Goal: Navigation & Orientation: Find specific page/section

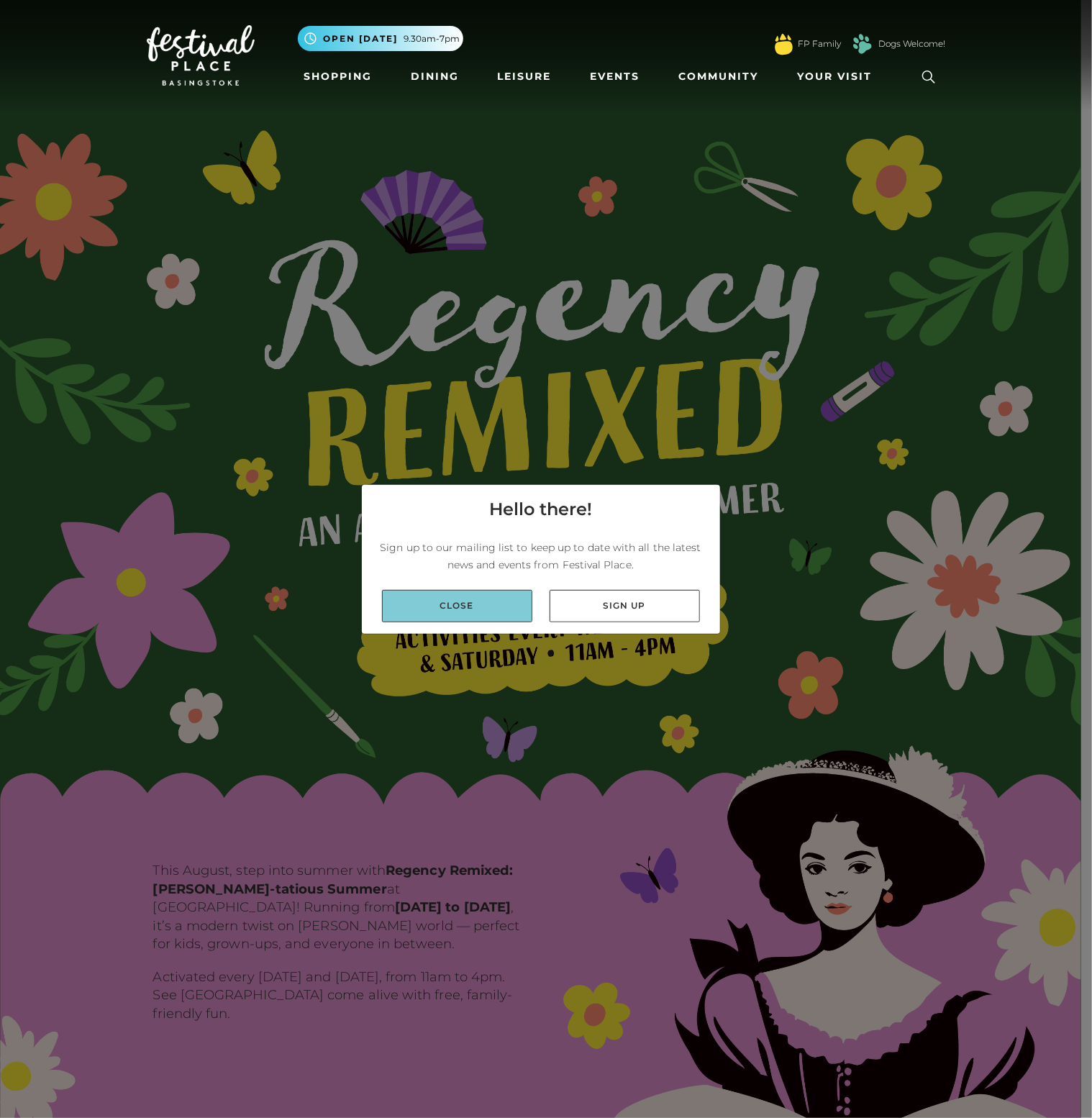
click at [453, 602] on link "Close" at bounding box center [457, 606] width 151 height 32
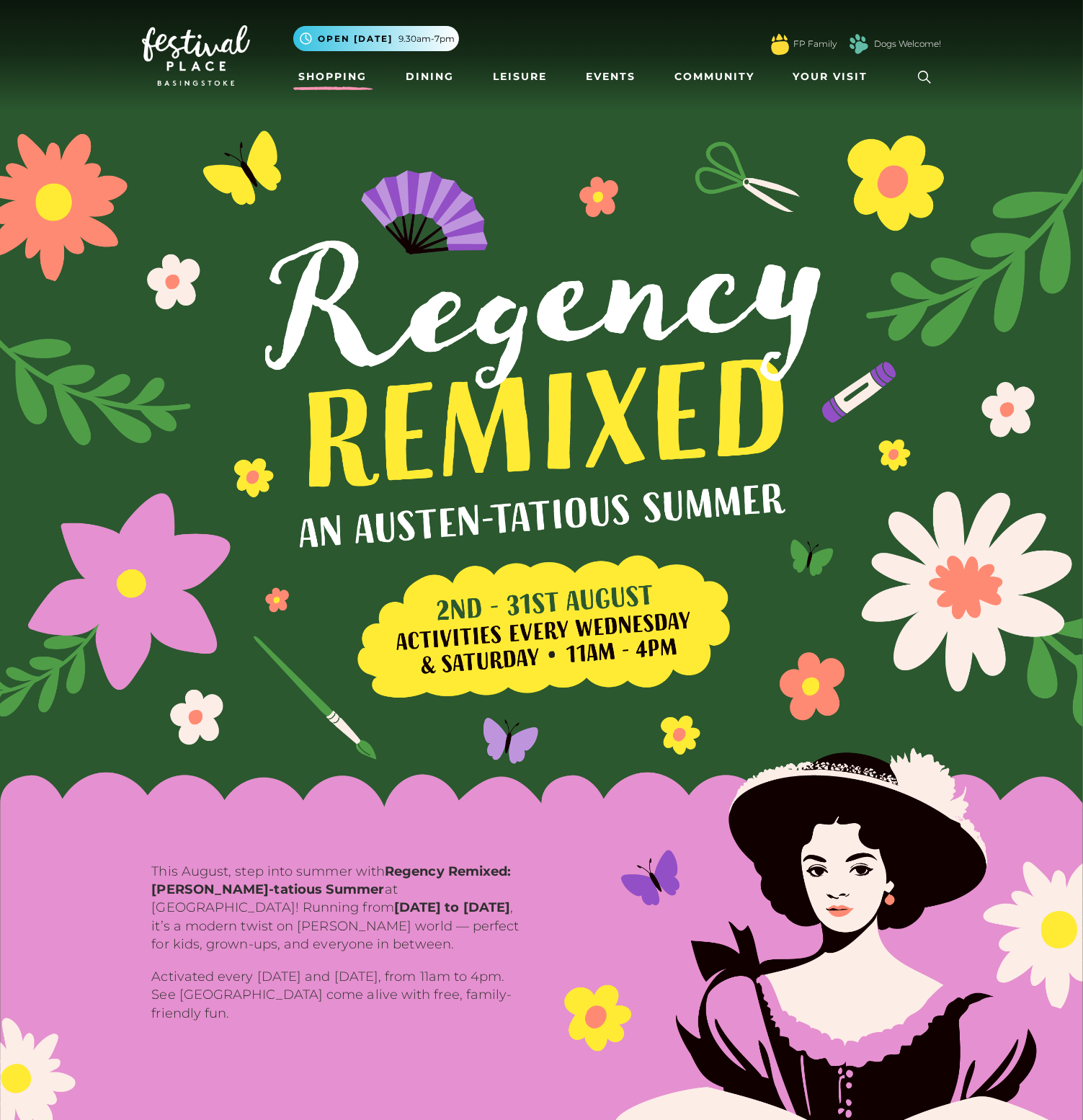
click at [356, 77] on link "Shopping" at bounding box center [333, 77] width 80 height 26
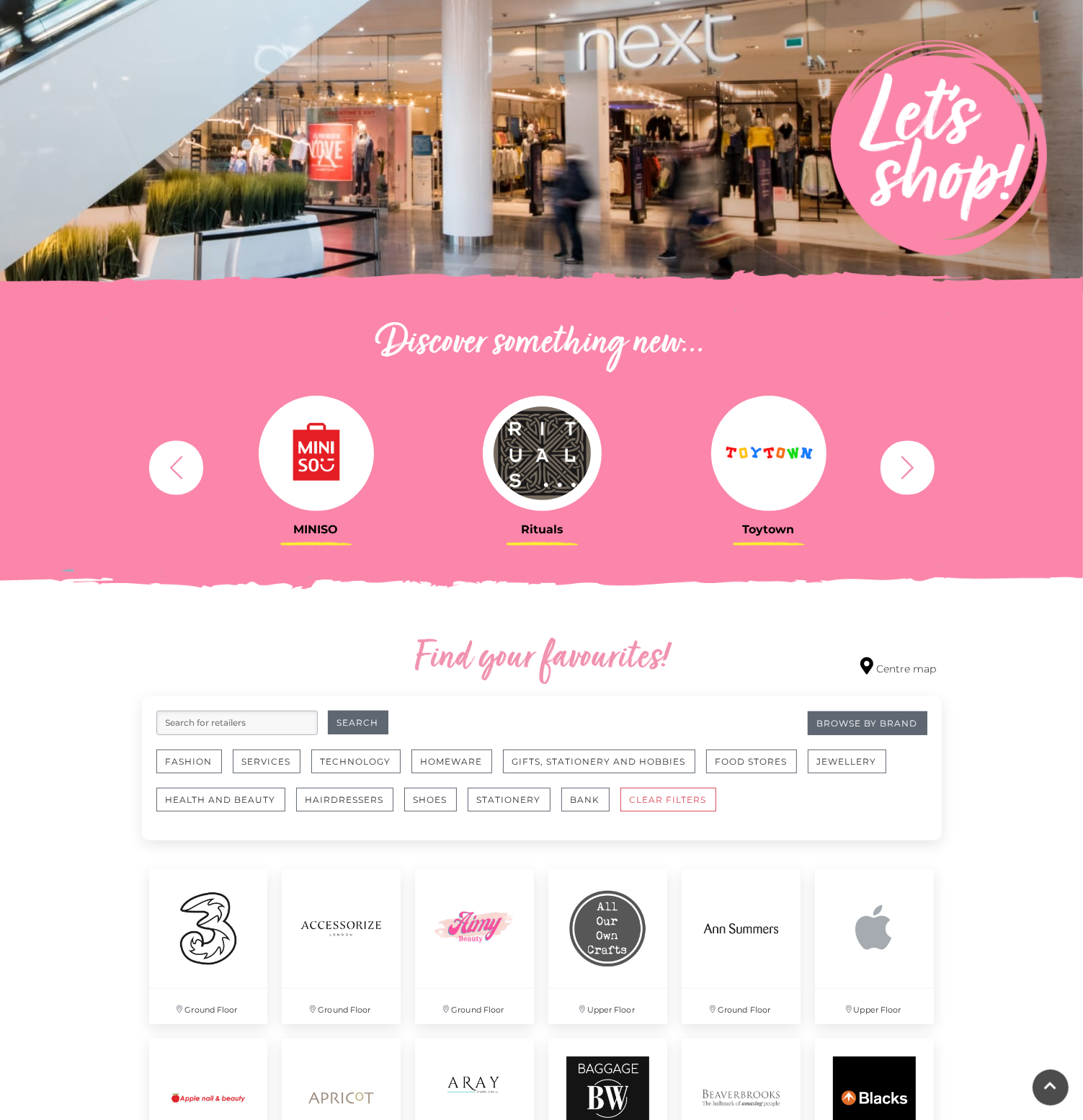
scroll to position [360, 0]
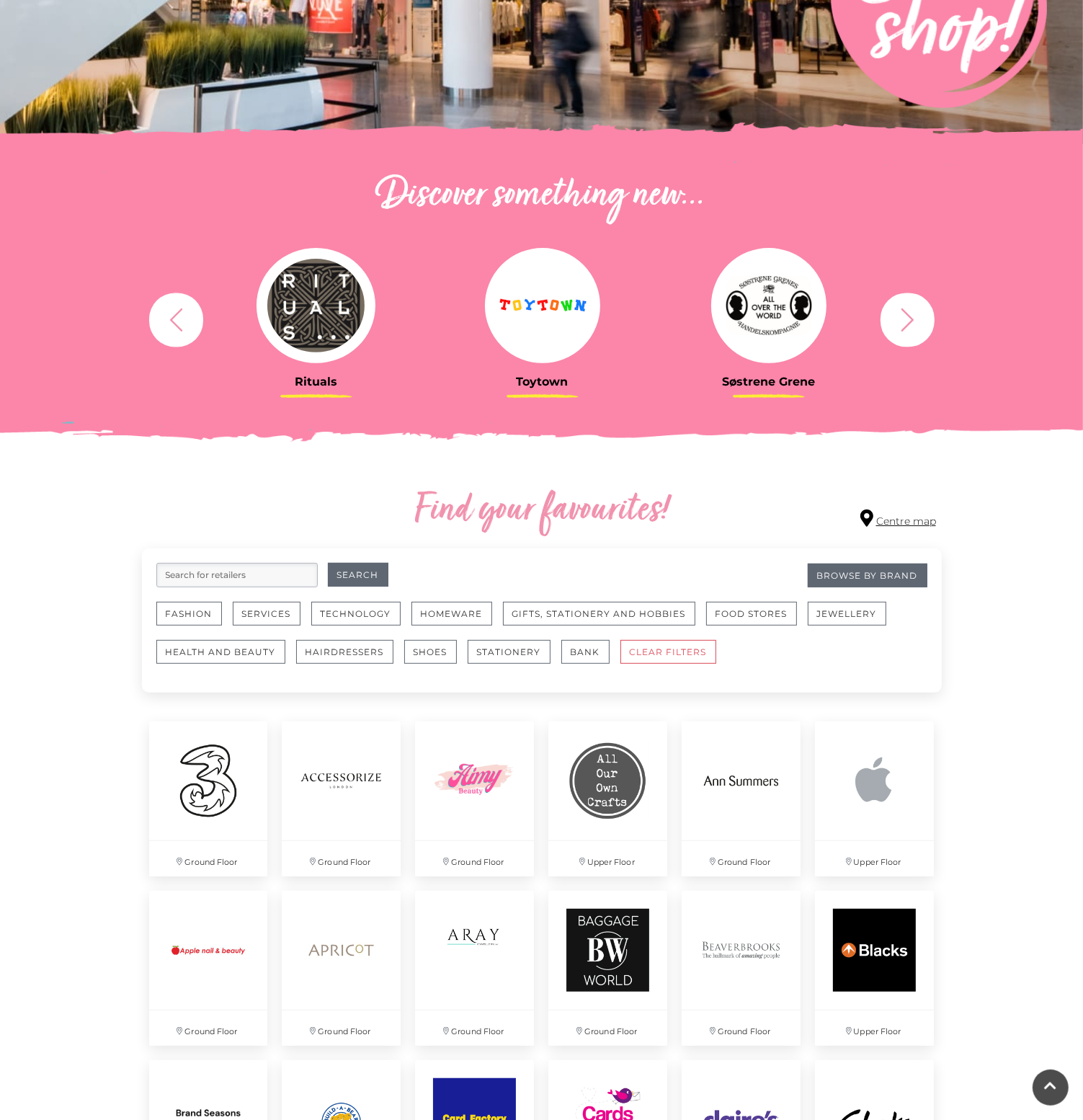
click at [890, 518] on link "Centre map" at bounding box center [898, 519] width 76 height 19
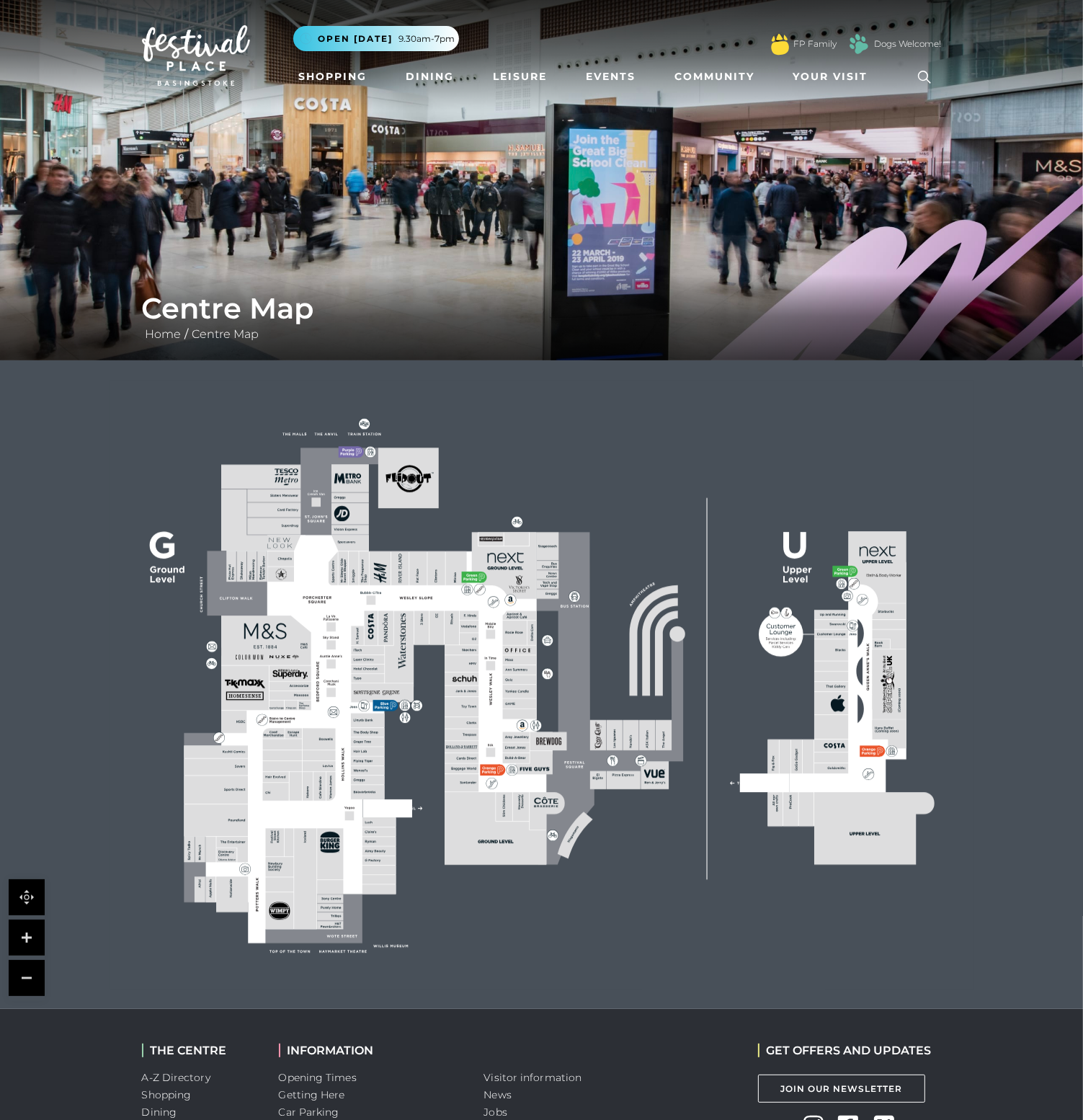
click at [647, 507] on rect at bounding box center [542, 685] width 864 height 610
click at [21, 932] on link at bounding box center [26, 937] width 36 height 36
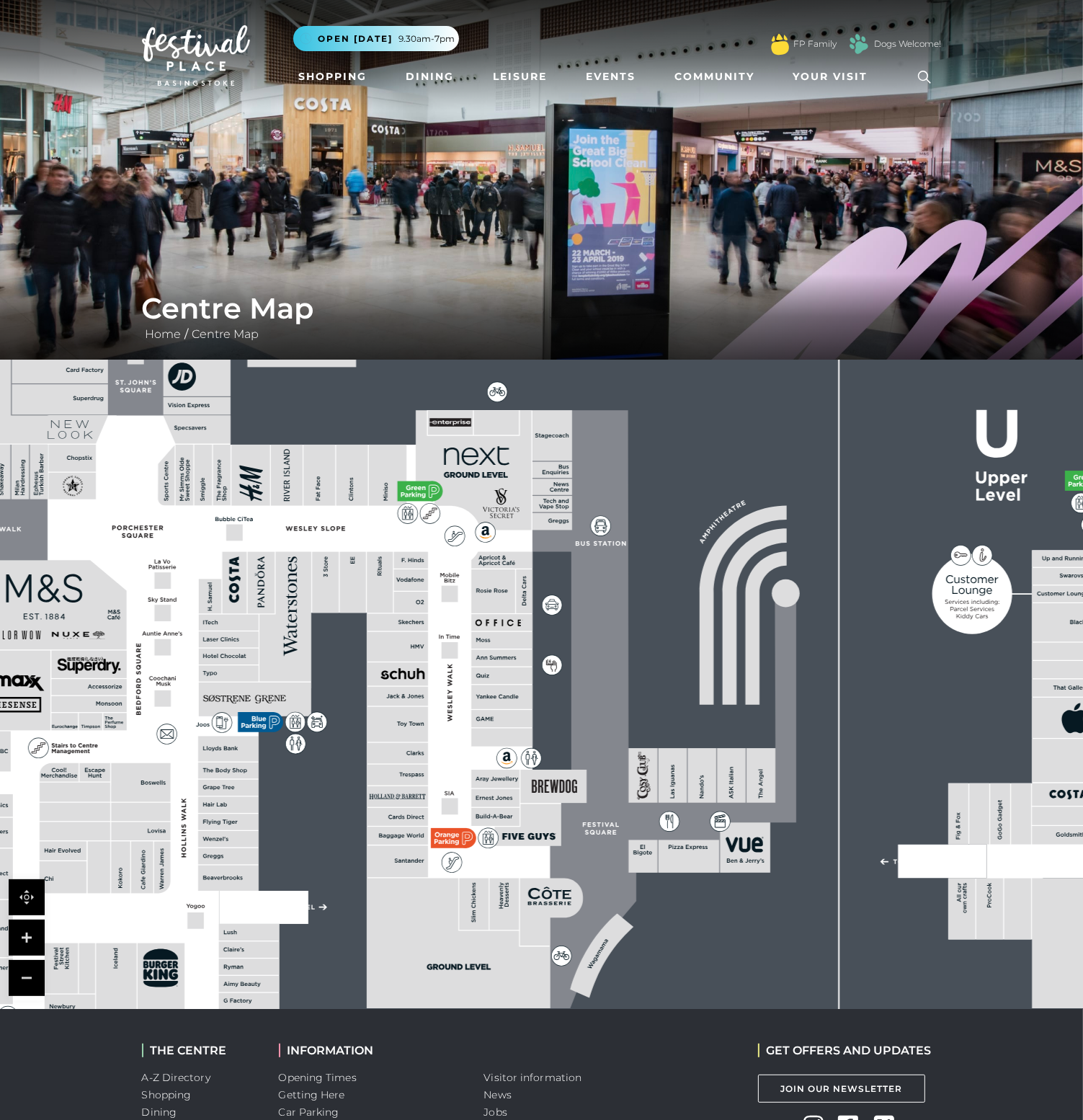
click at [21, 932] on link at bounding box center [26, 937] width 36 height 36
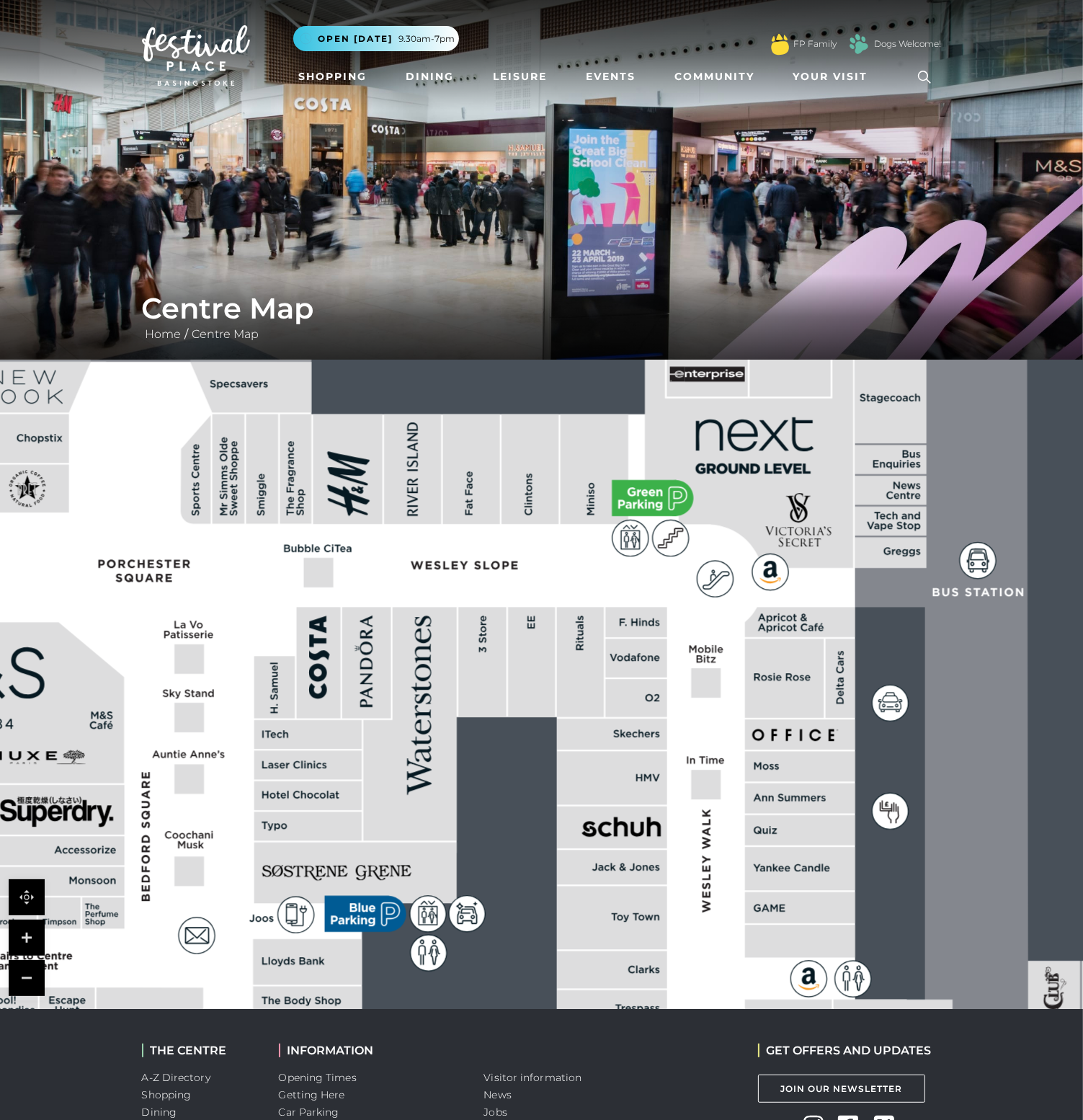
drag, startPoint x: 463, startPoint y: 671, endPoint x: 793, endPoint y: 819, distance: 361.7
click at [793, 819] on rect at bounding box center [800, 830] width 111 height 30
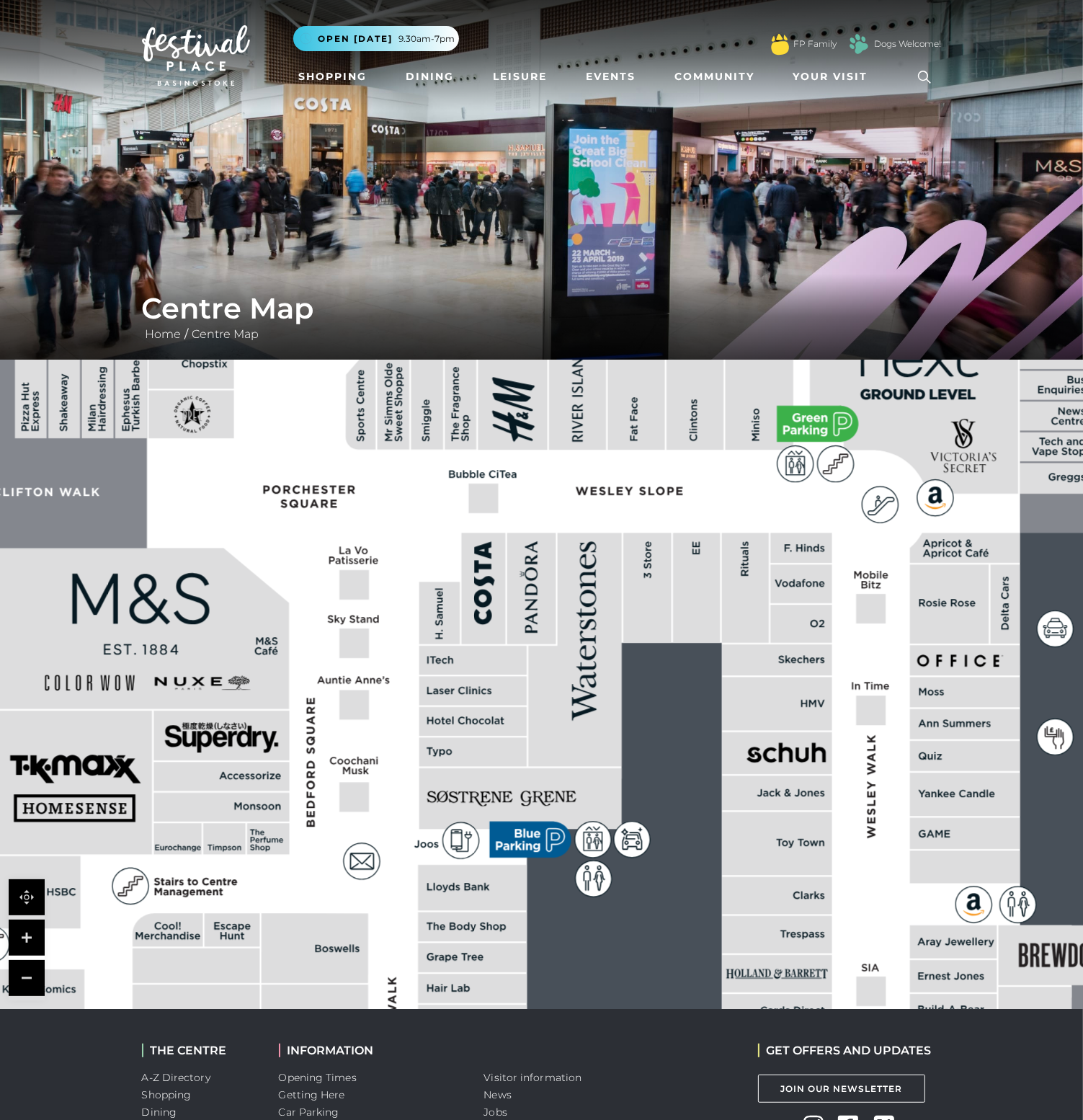
drag, startPoint x: 321, startPoint y: 501, endPoint x: 486, endPoint y: 427, distance: 180.8
click at [486, 427] on rect at bounding box center [512, 395] width 69 height 110
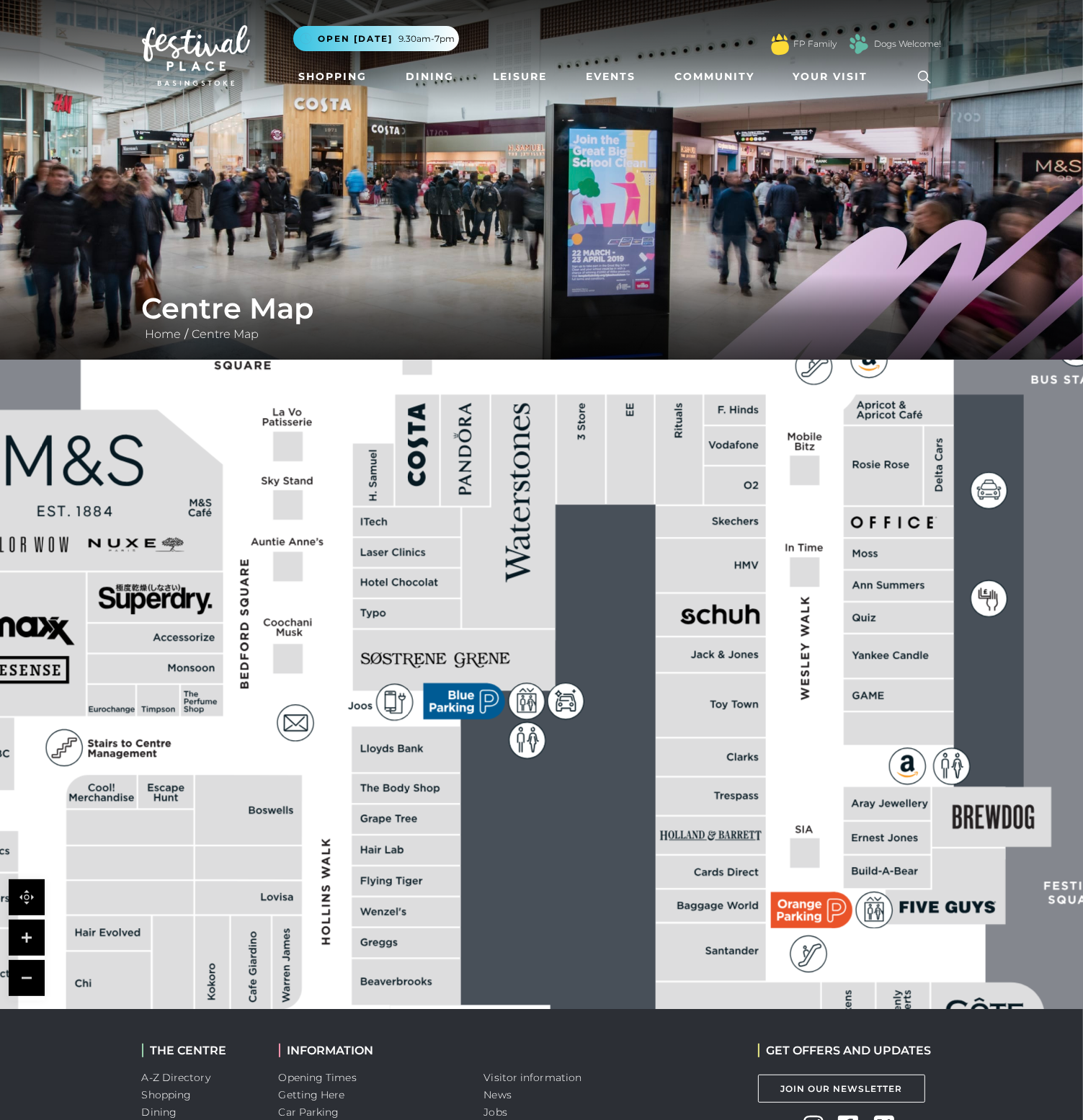
drag, startPoint x: 571, startPoint y: 504, endPoint x: 504, endPoint y: 365, distance: 154.3
click at [504, 365] on polygon at bounding box center [408, 780] width 1195 height 1385
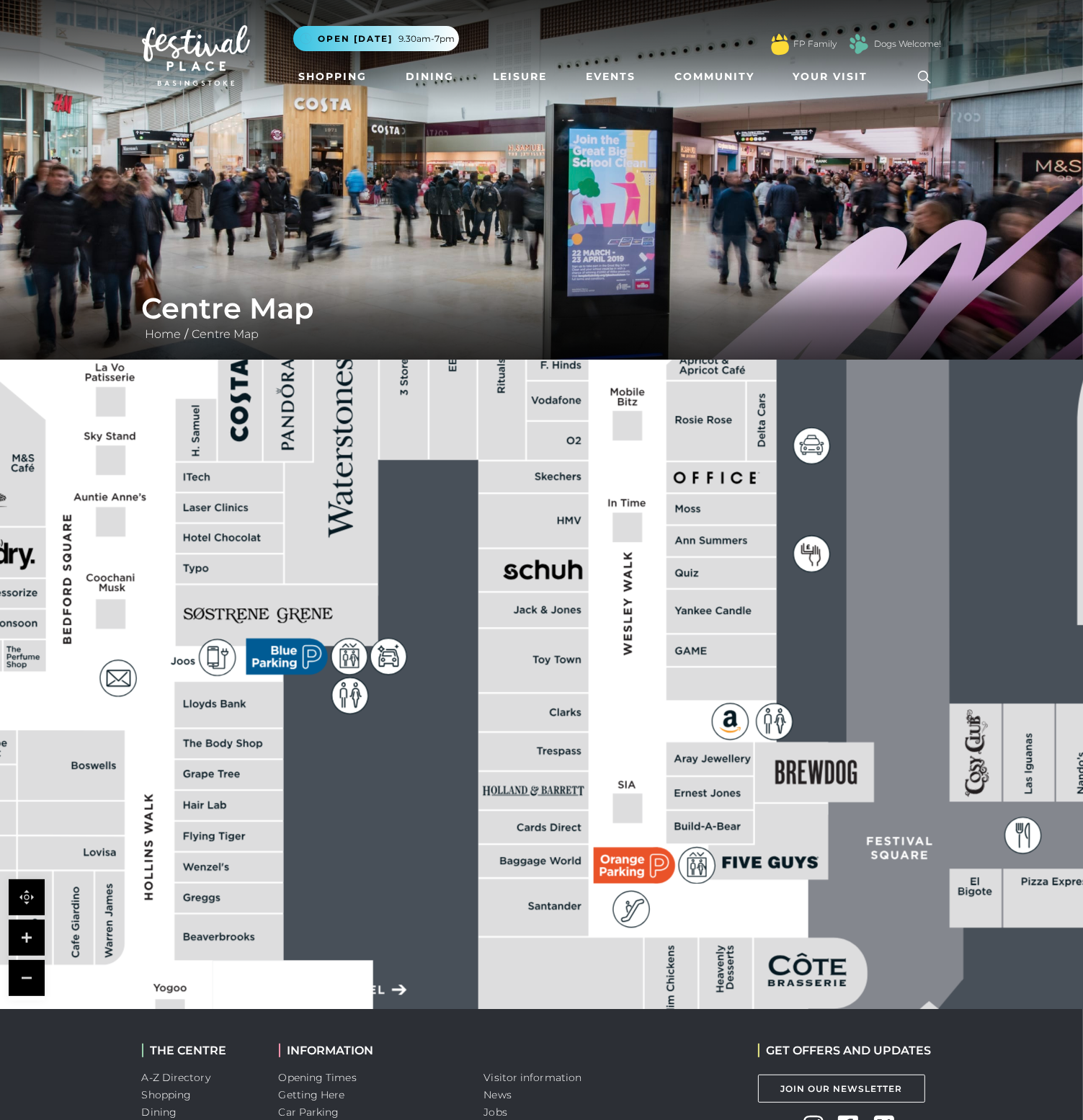
drag, startPoint x: 598, startPoint y: 571, endPoint x: 421, endPoint y: 526, distance: 182.6
click at [421, 526] on rect at bounding box center [794, 589] width 2800 height 1975
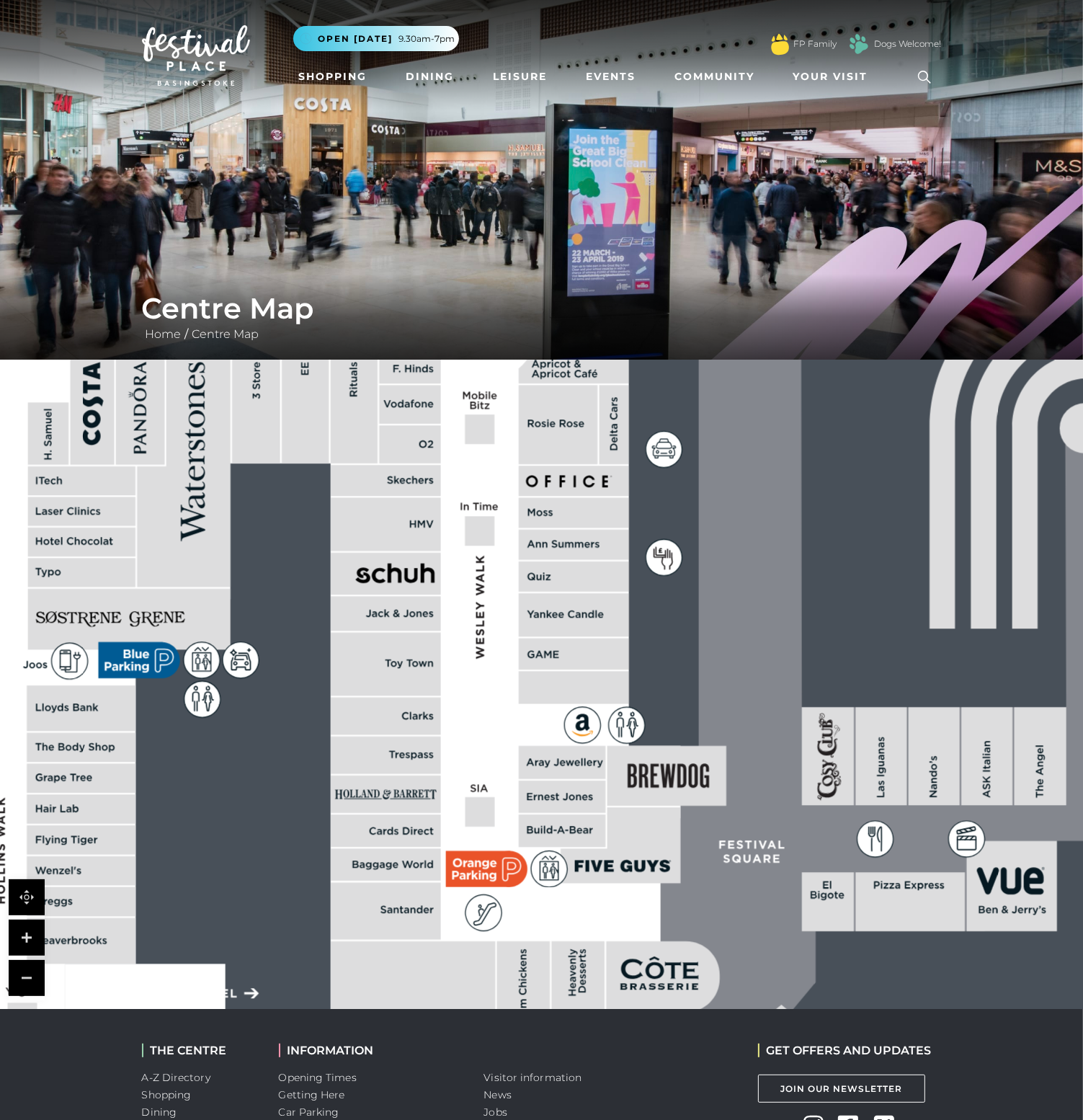
drag, startPoint x: 448, startPoint y: 664, endPoint x: 301, endPoint y: 668, distance: 147.1
click at [301, 668] on rect at bounding box center [646, 592] width 2800 height 1975
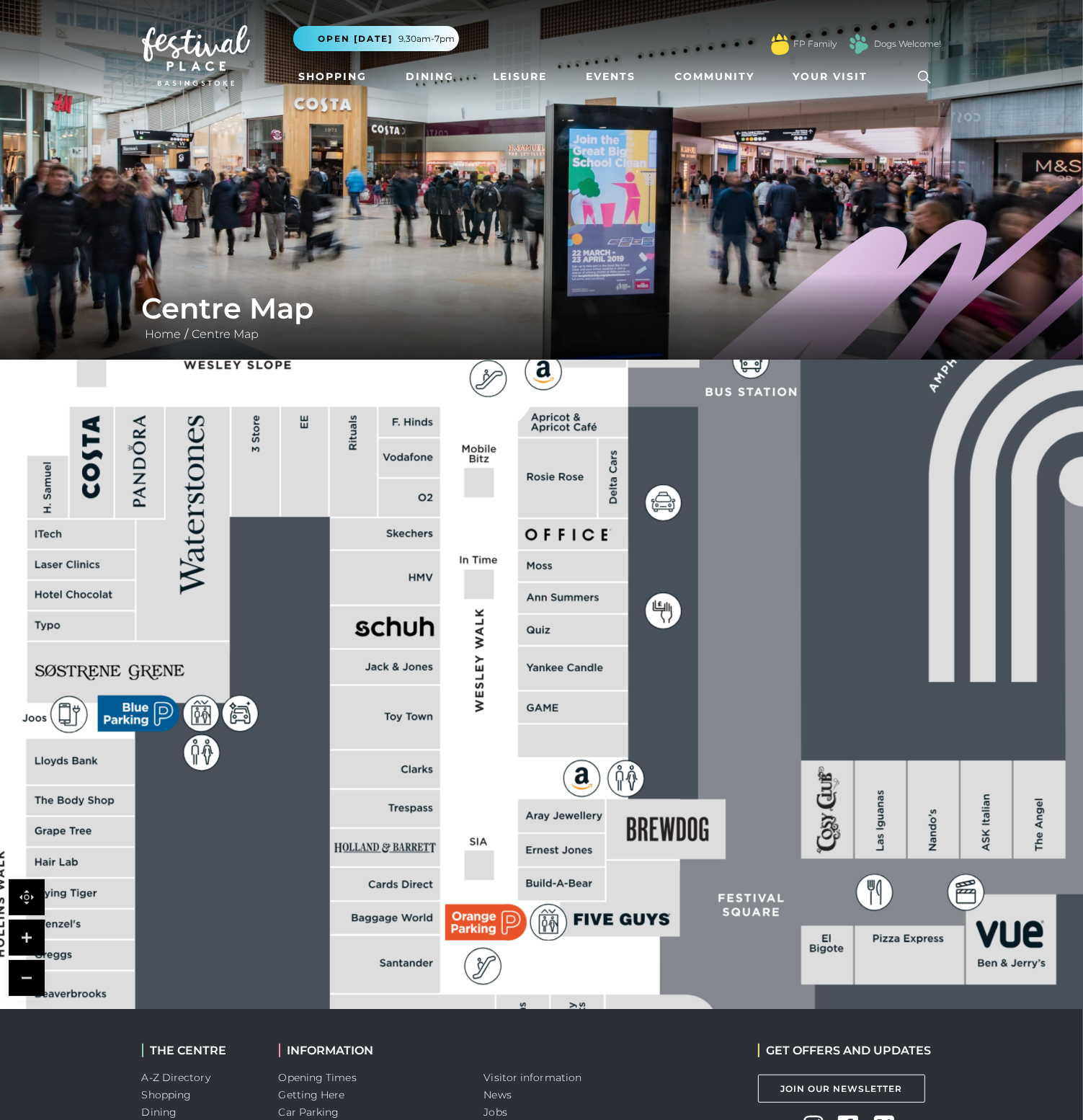
drag, startPoint x: 294, startPoint y: 513, endPoint x: 293, endPoint y: 566, distance: 53.0
click at [293, 566] on rect at bounding box center [645, 645] width 2800 height 1975
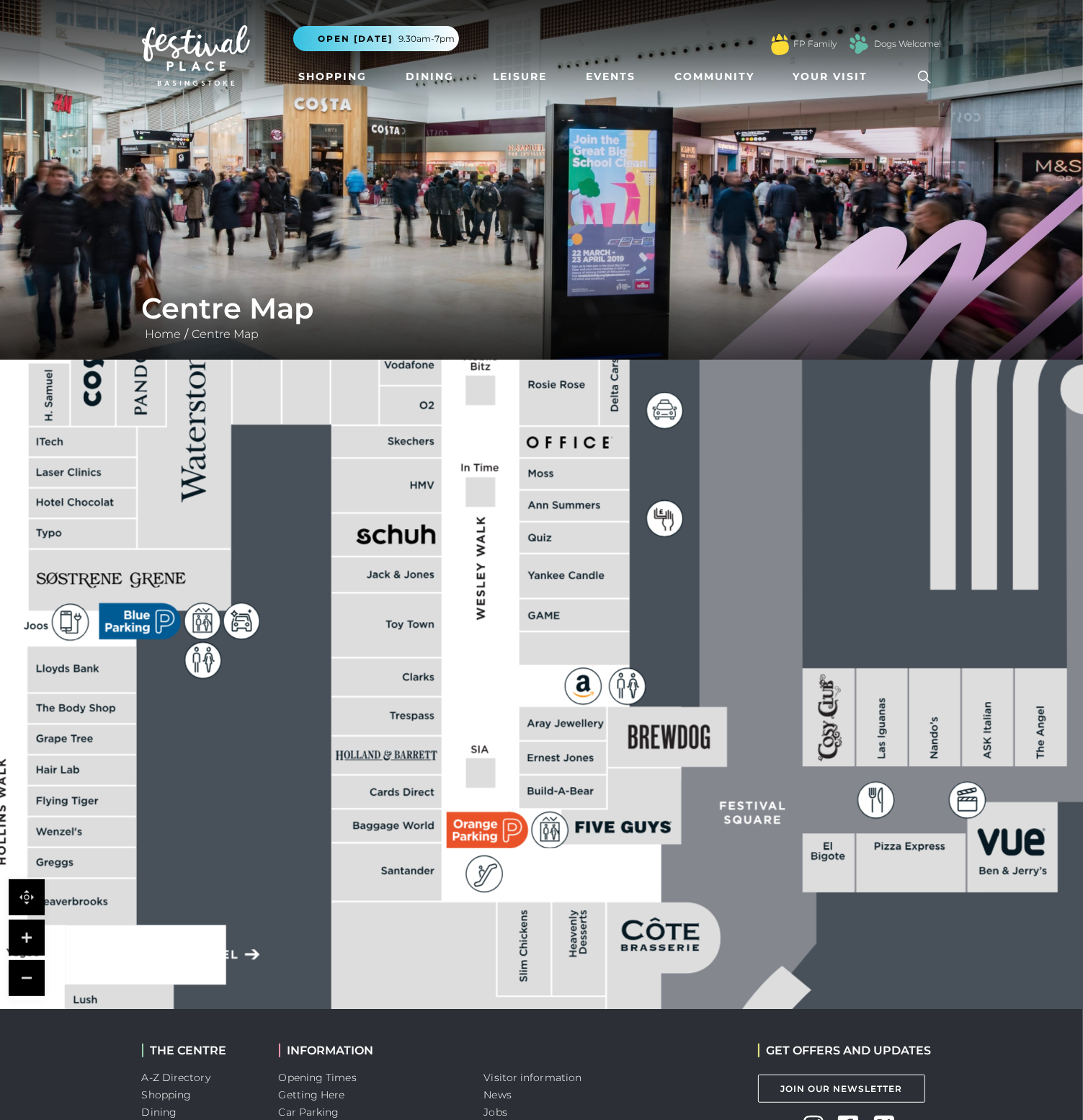
drag, startPoint x: 295, startPoint y: 616, endPoint x: 296, endPoint y: 524, distance: 92.0
click at [296, 524] on rect at bounding box center [646, 553] width 2800 height 1975
